Goal: Task Accomplishment & Management: Manage account settings

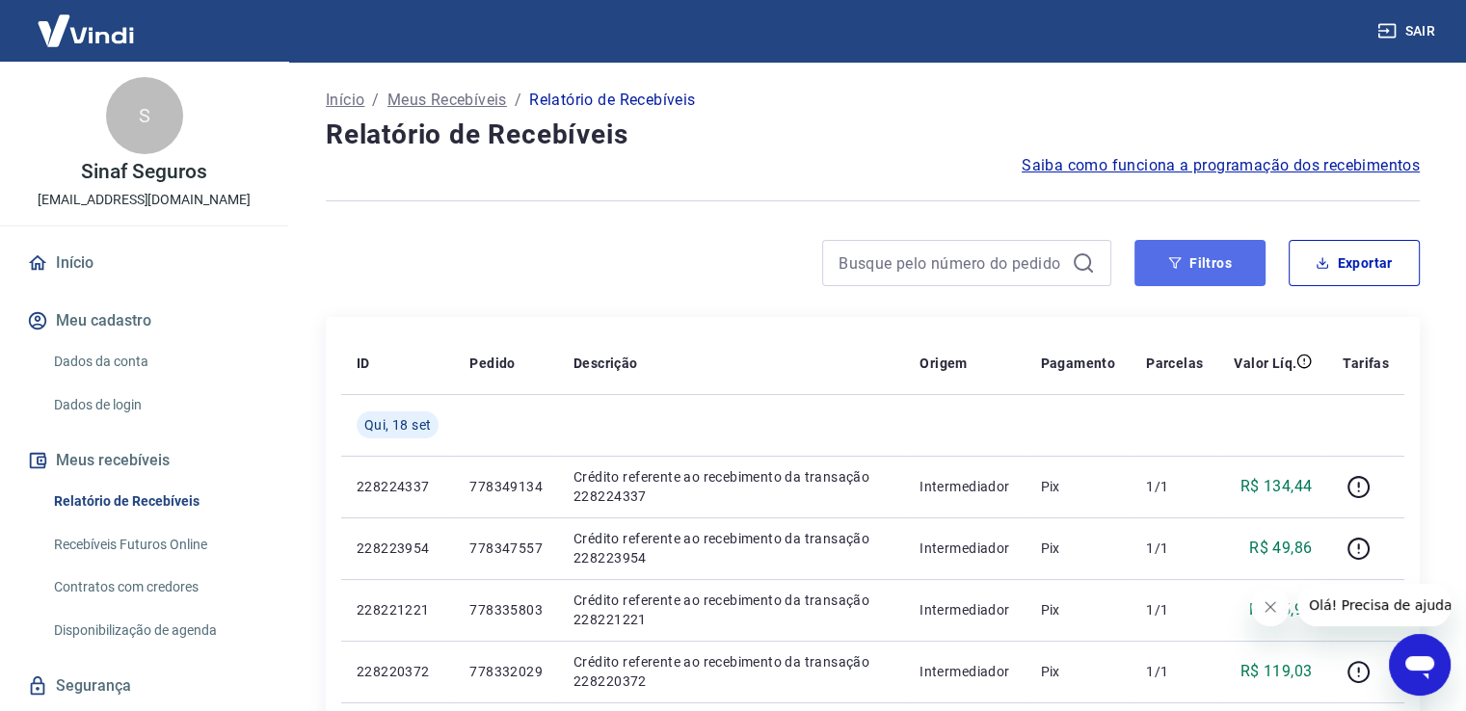
click at [1215, 263] on button "Filtros" at bounding box center [1200, 263] width 131 height 46
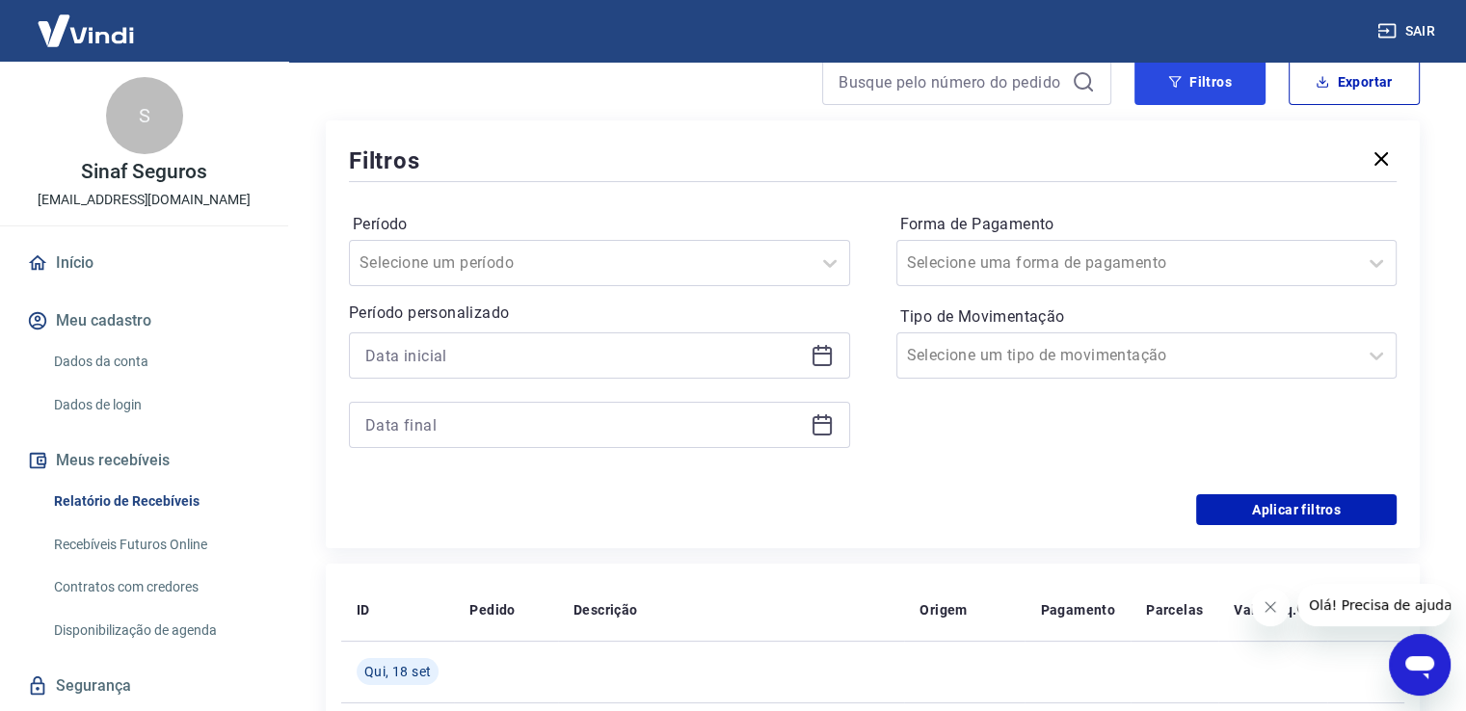
scroll to position [193, 0]
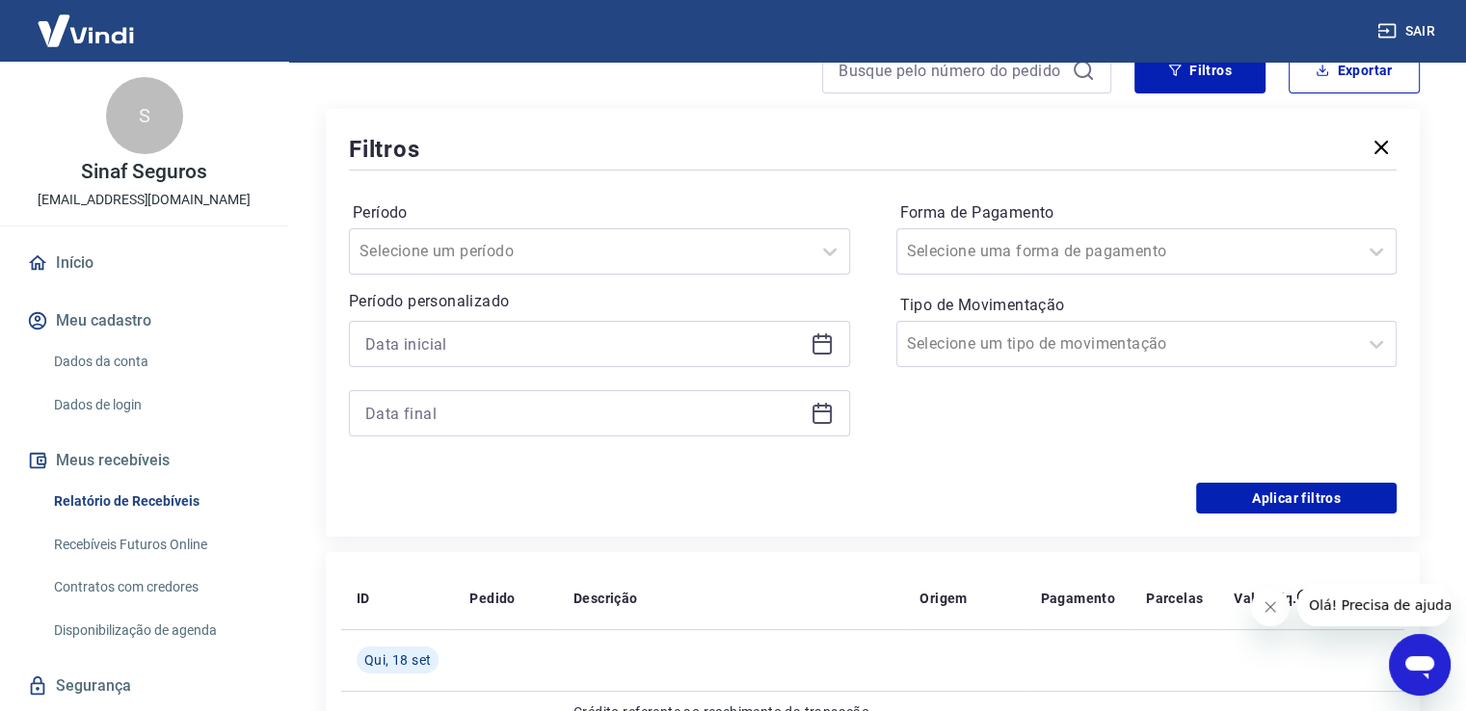
click at [825, 343] on icon at bounding box center [822, 342] width 19 height 2
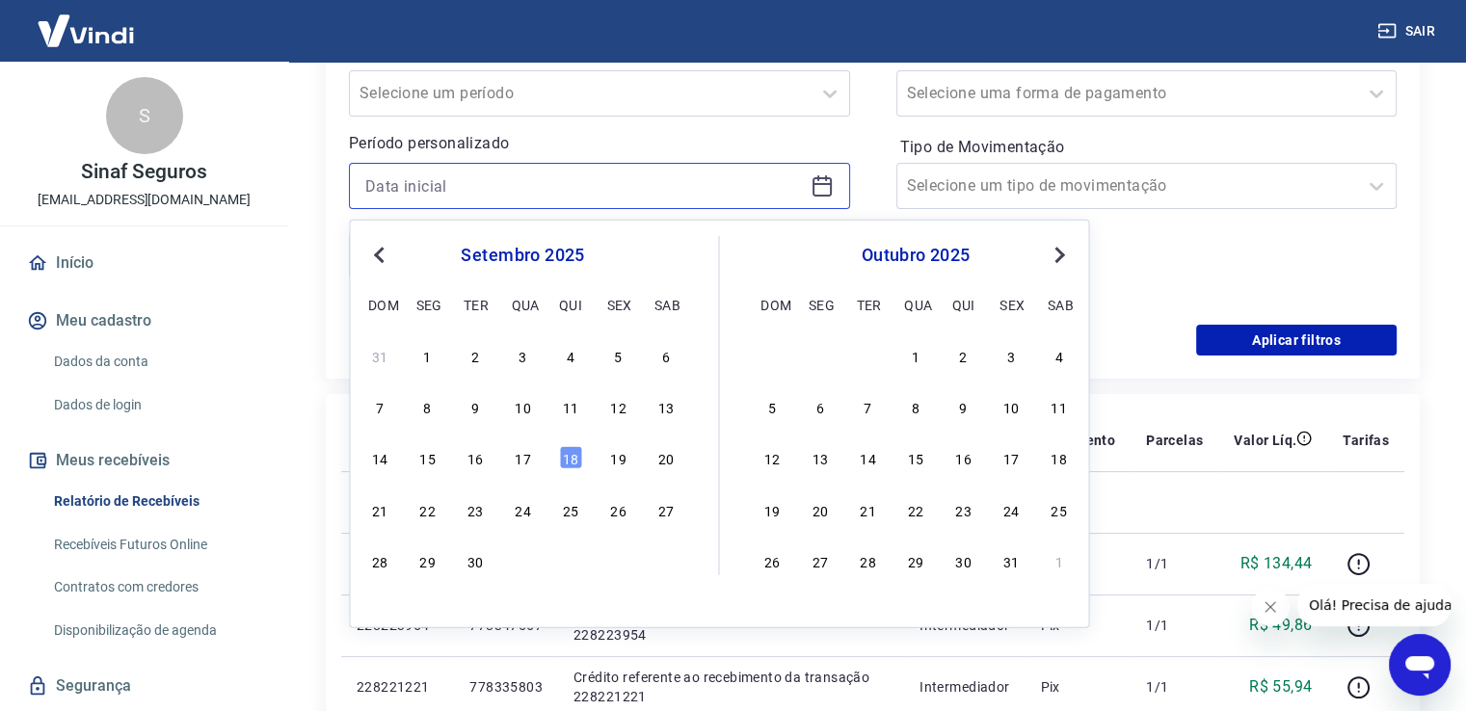
scroll to position [386, 0]
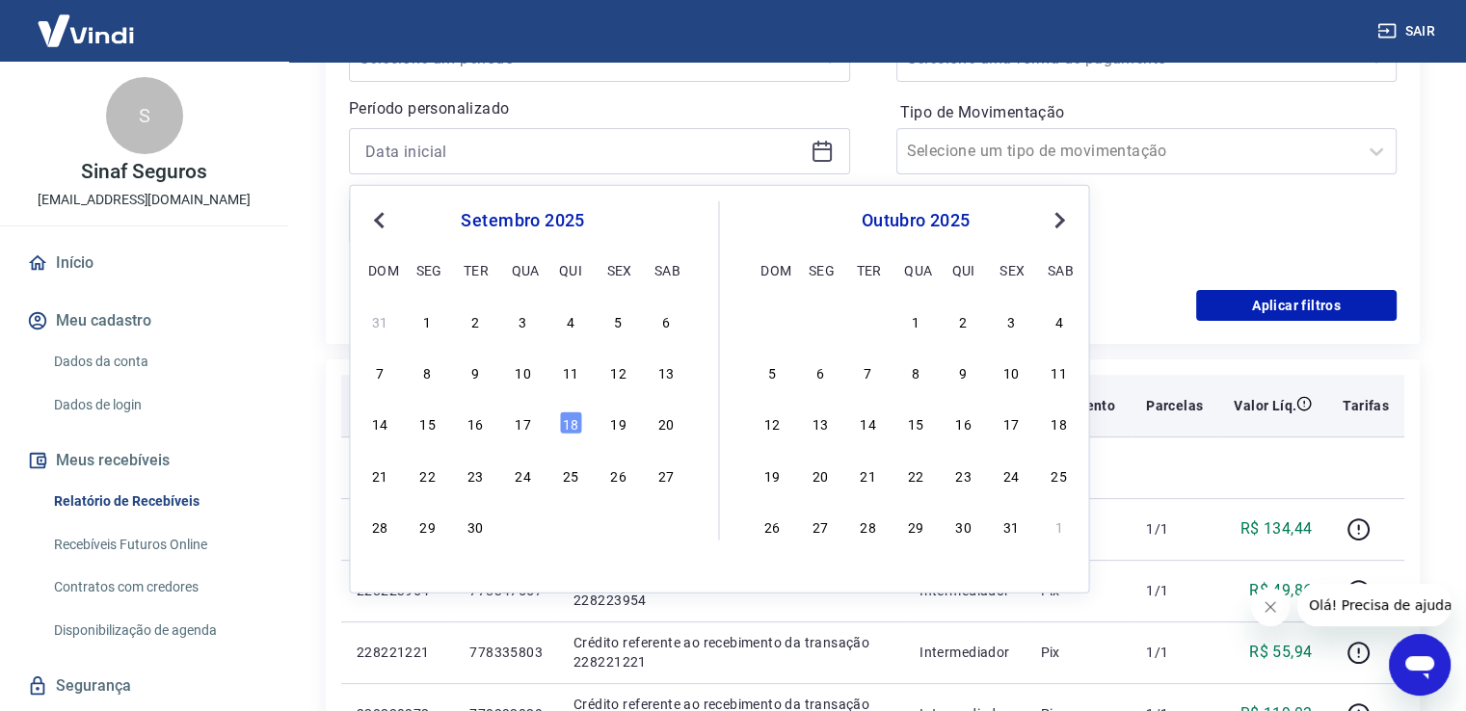
drag, startPoint x: 531, startPoint y: 428, endPoint x: 497, endPoint y: 431, distance: 33.9
click at [531, 428] on div "17" at bounding box center [522, 423] width 23 height 23
type input "[DATE]"
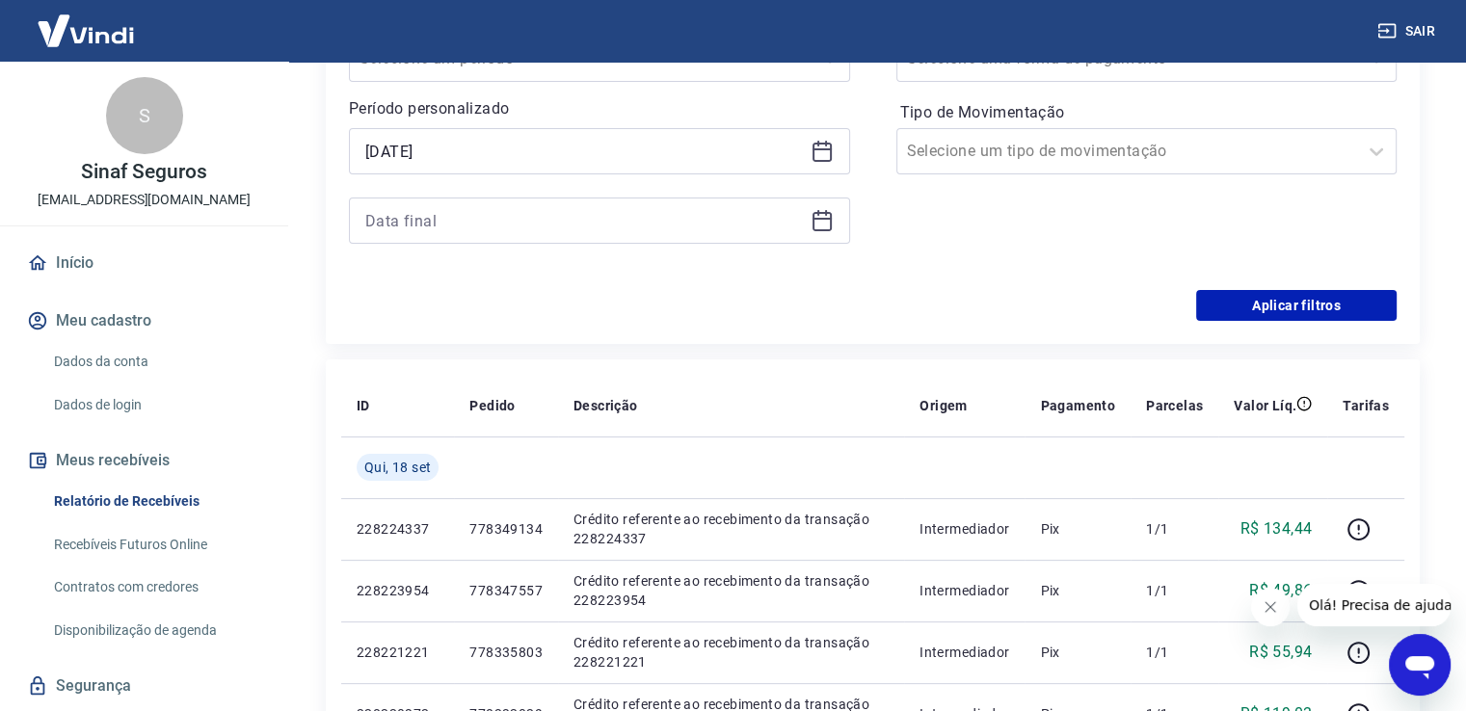
click at [818, 229] on icon at bounding box center [822, 221] width 19 height 19
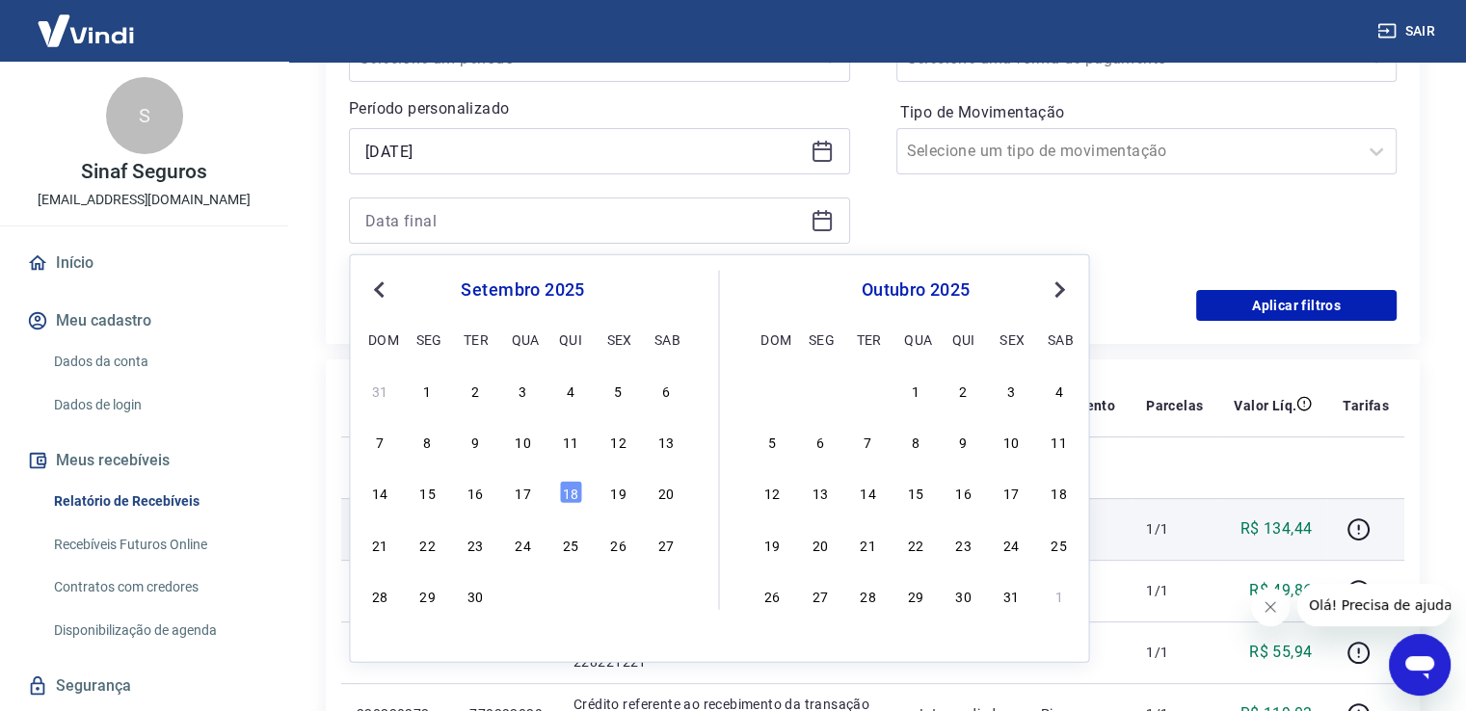
click at [528, 500] on div "17" at bounding box center [522, 492] width 23 height 23
type input "[DATE]"
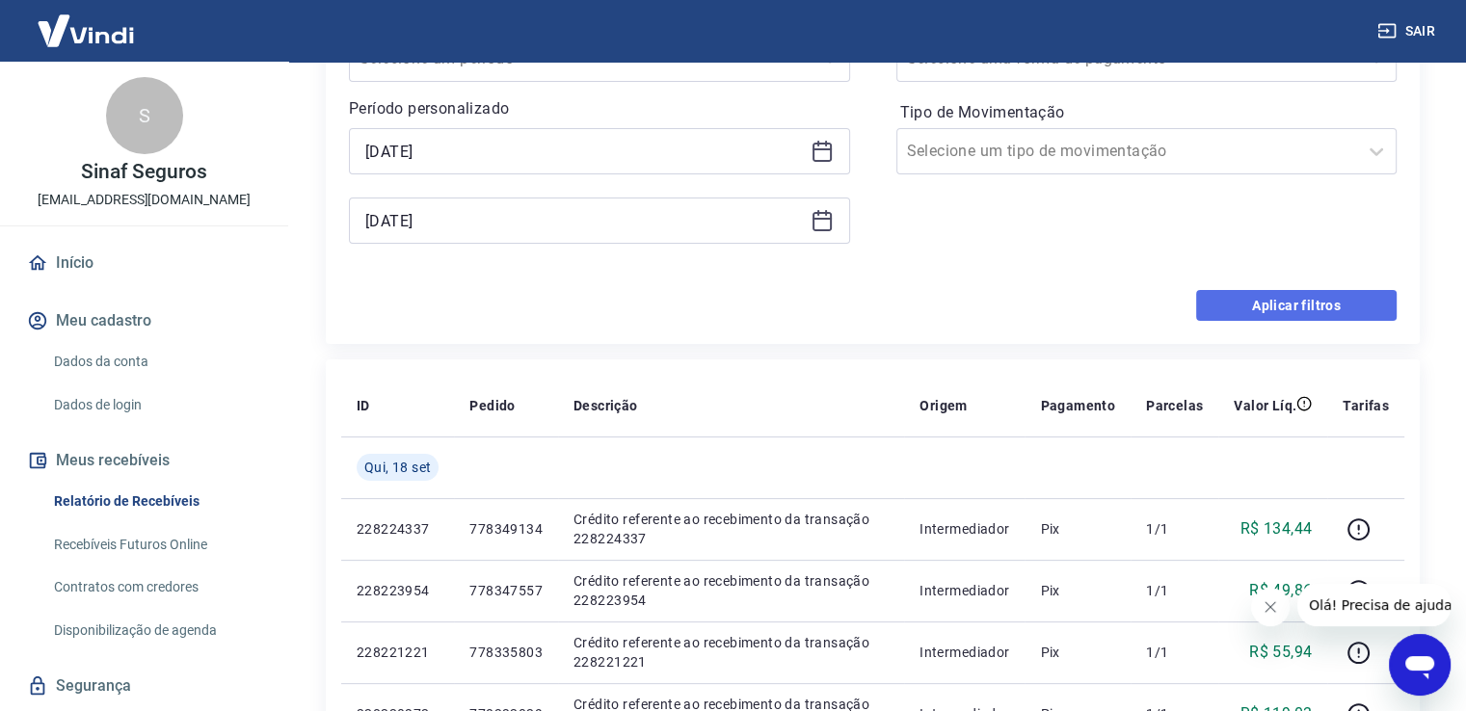
click at [1311, 299] on button "Aplicar filtros" at bounding box center [1296, 305] width 201 height 31
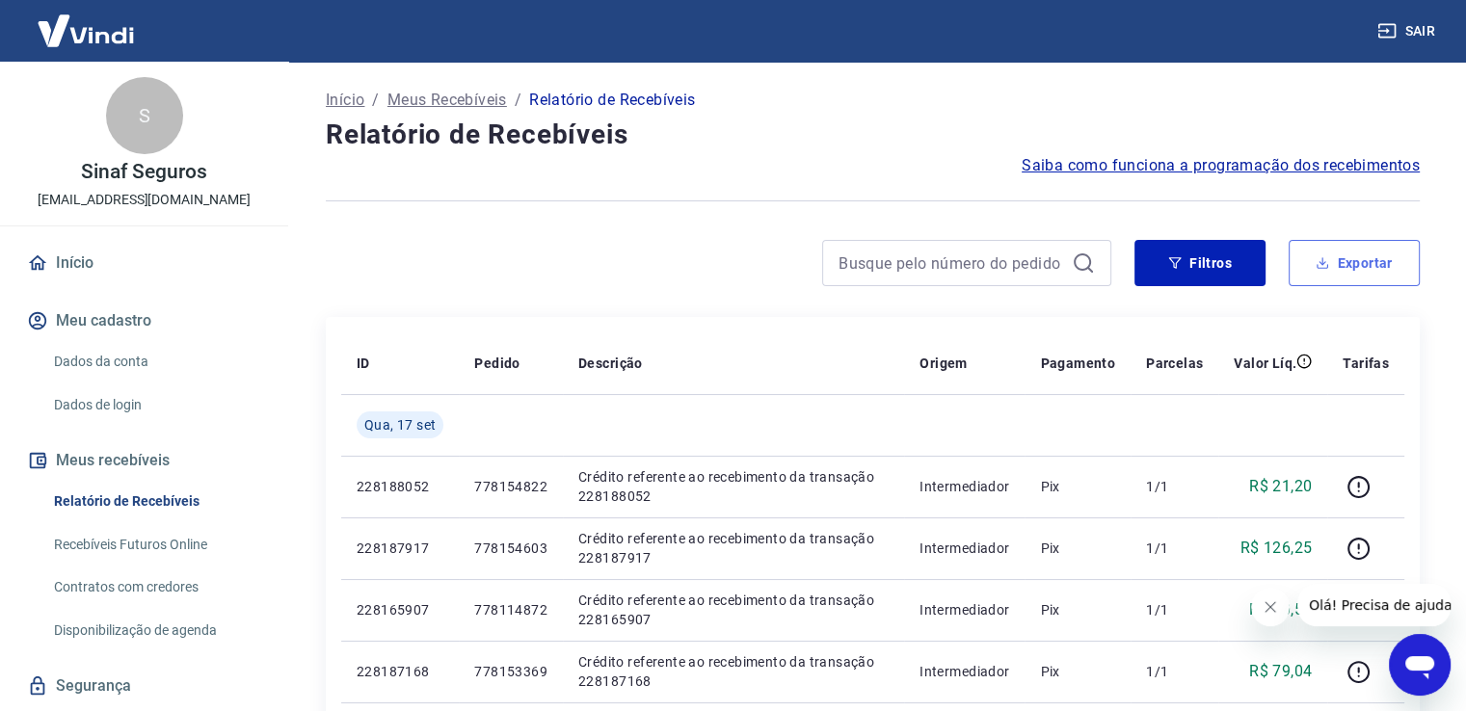
click at [1346, 252] on button "Exportar" at bounding box center [1354, 263] width 131 height 46
type input "[DATE]"
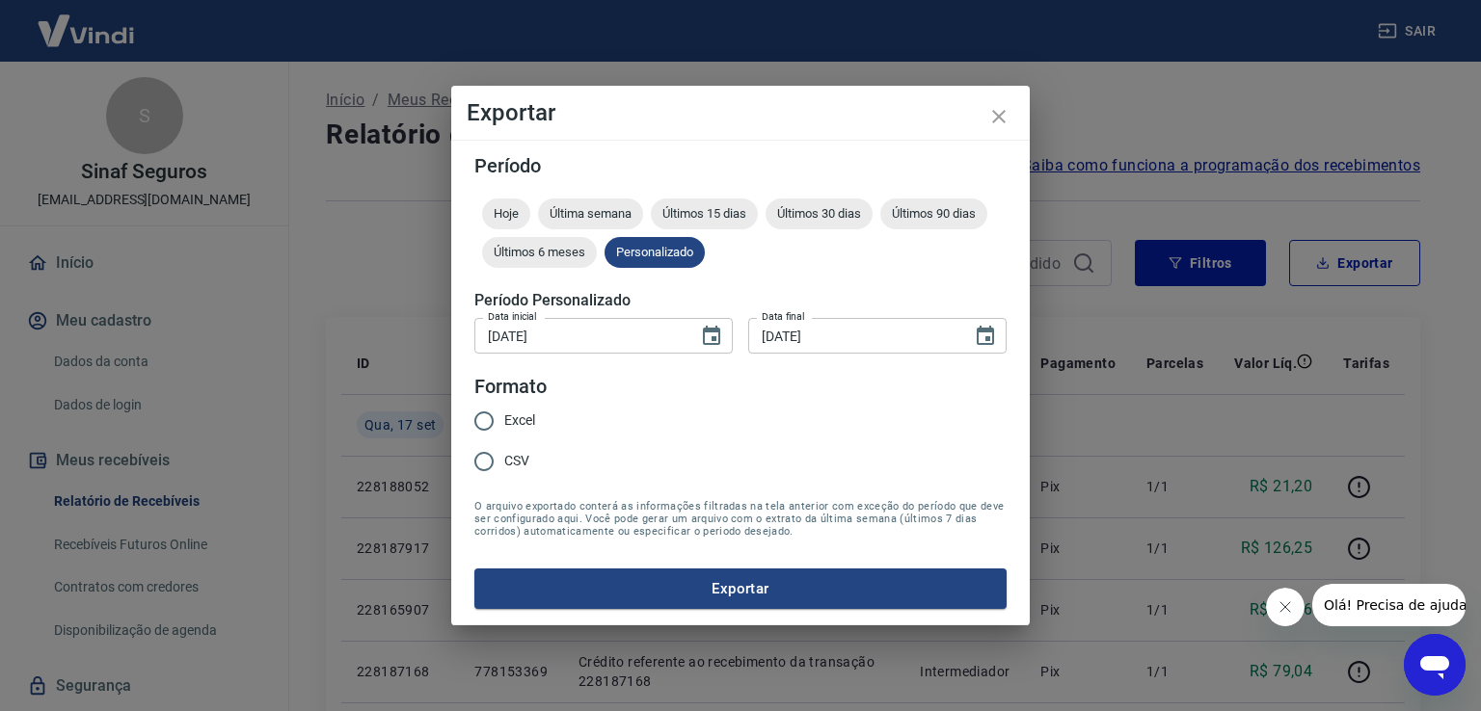
click at [521, 423] on span "Excel" at bounding box center [519, 421] width 31 height 20
click at [504, 423] on input "Excel" at bounding box center [484, 421] width 40 height 40
radio input "true"
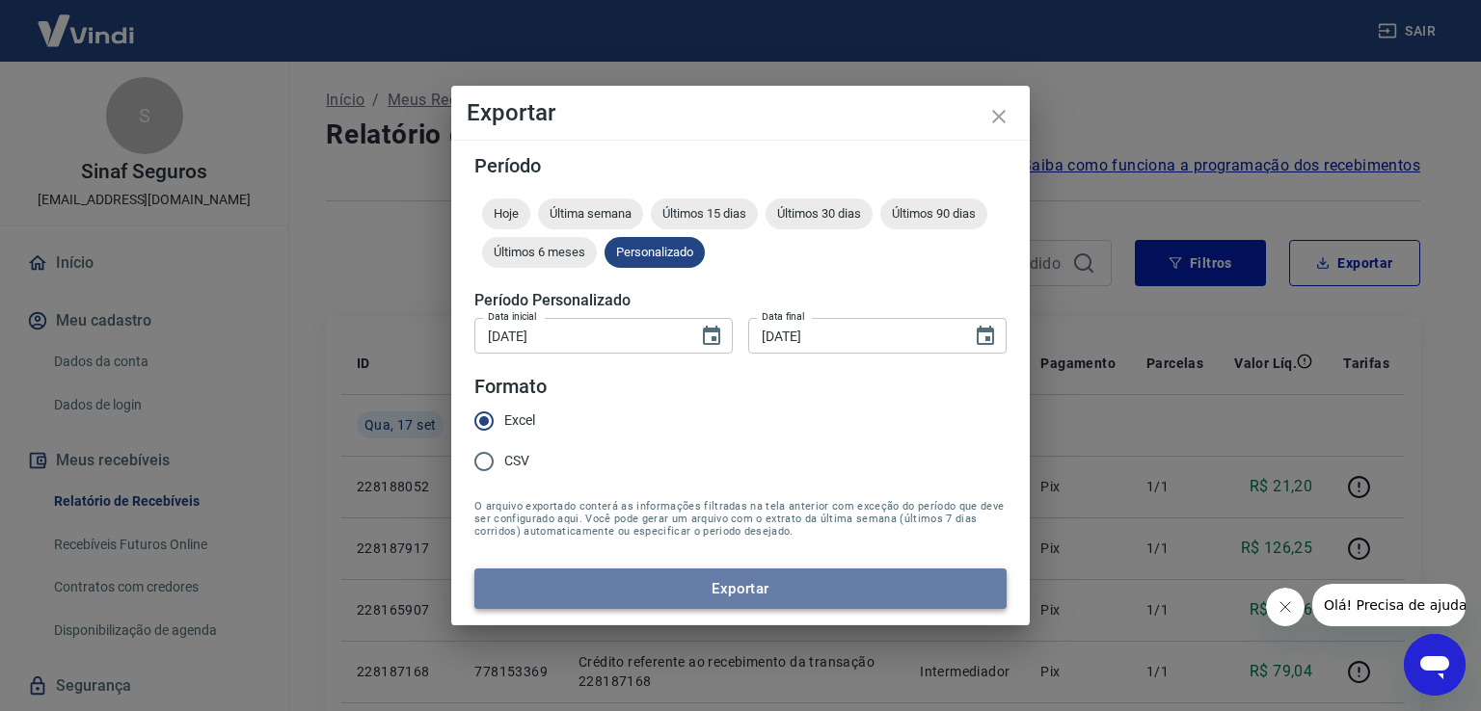
click at [744, 589] on button "Exportar" at bounding box center [740, 589] width 532 height 40
